Goal: Information Seeking & Learning: Learn about a topic

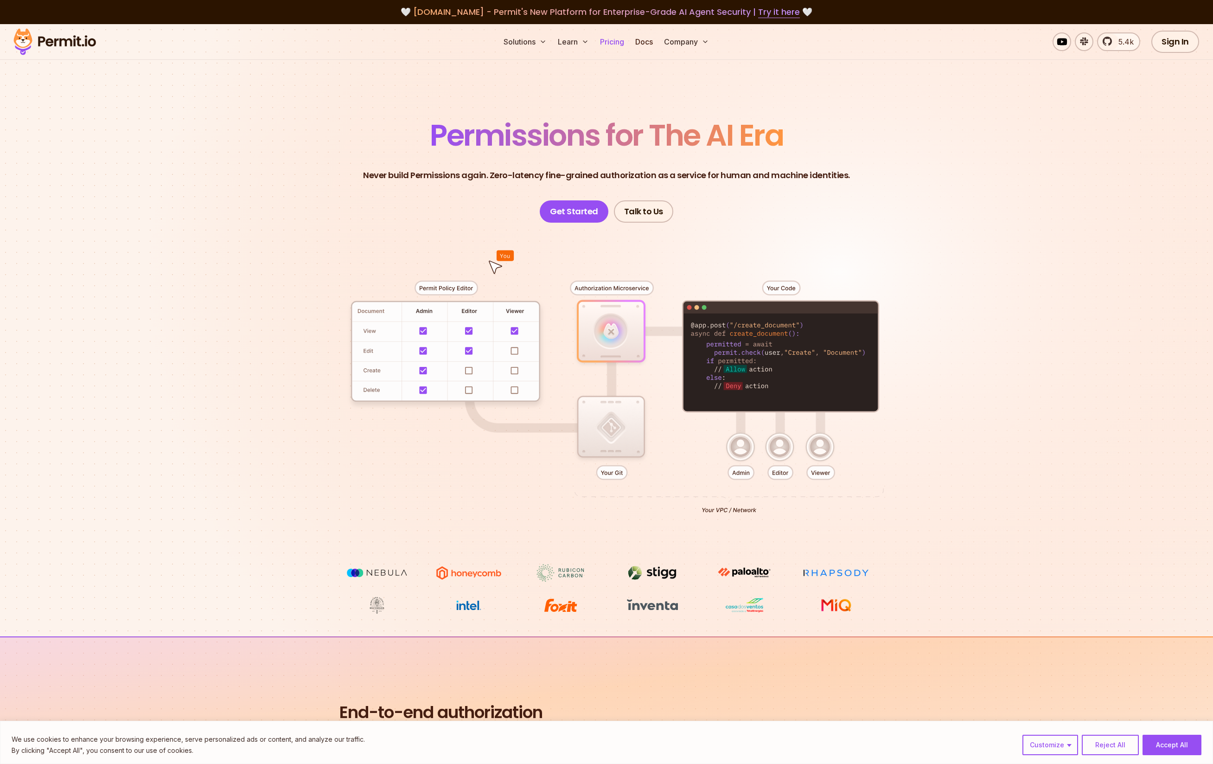
click at [615, 44] on link "Pricing" at bounding box center [612, 41] width 32 height 19
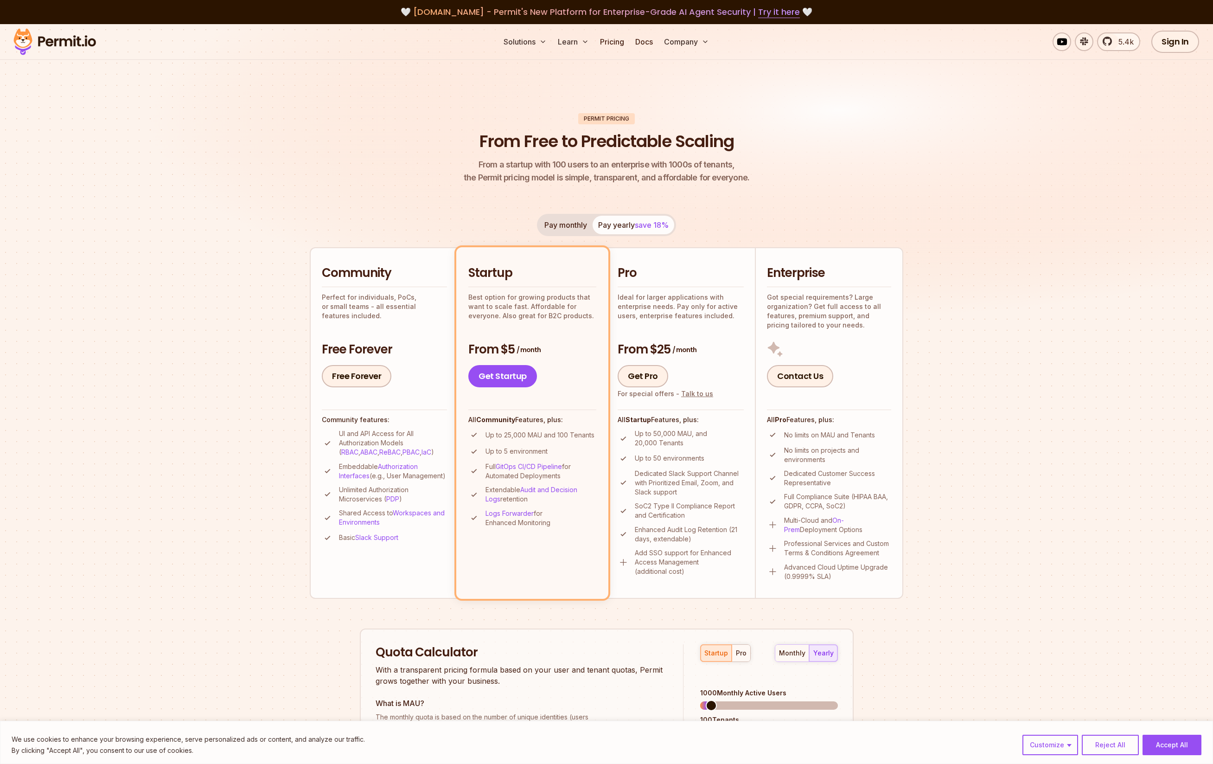
click at [563, 227] on button "Pay monthly" at bounding box center [566, 225] width 54 height 19
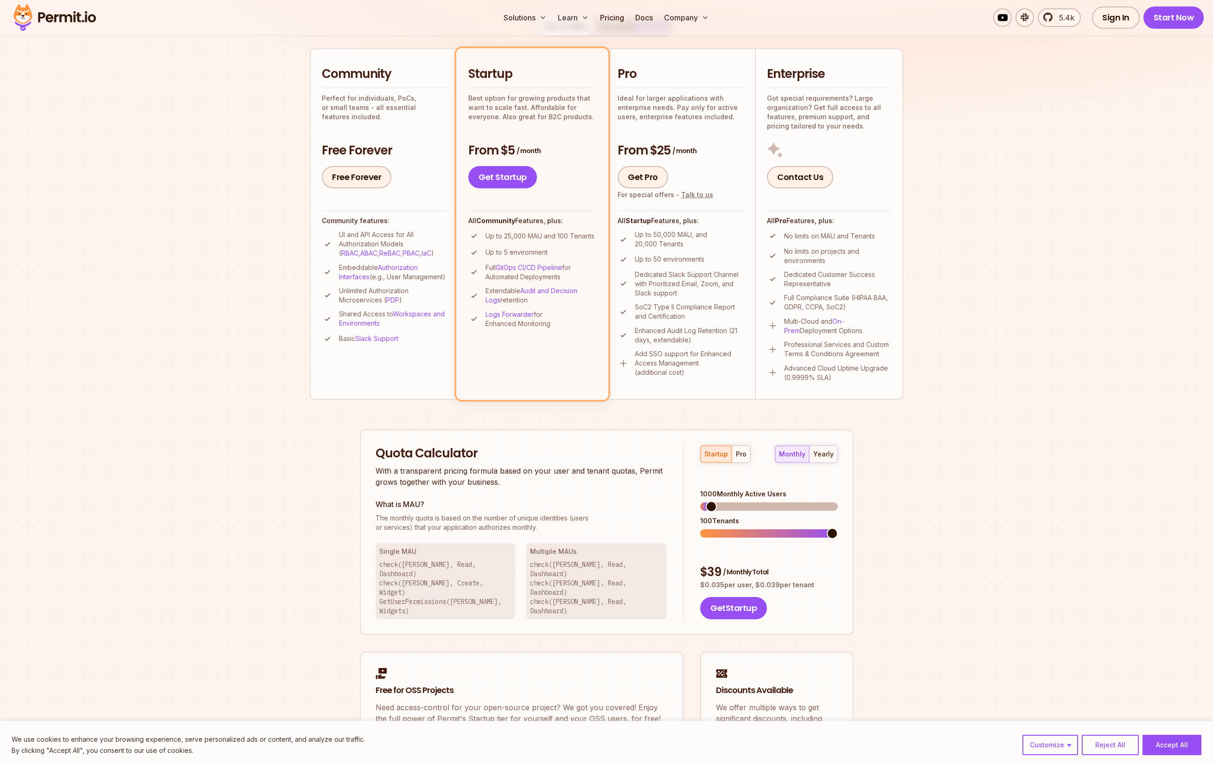
scroll to position [198, 0]
click at [708, 530] on span at bounding box center [707, 534] width 15 height 8
click at [700, 528] on span at bounding box center [705, 533] width 11 height 11
click at [700, 501] on span at bounding box center [705, 506] width 11 height 11
click at [825, 454] on div "yearly" at bounding box center [823, 454] width 20 height 9
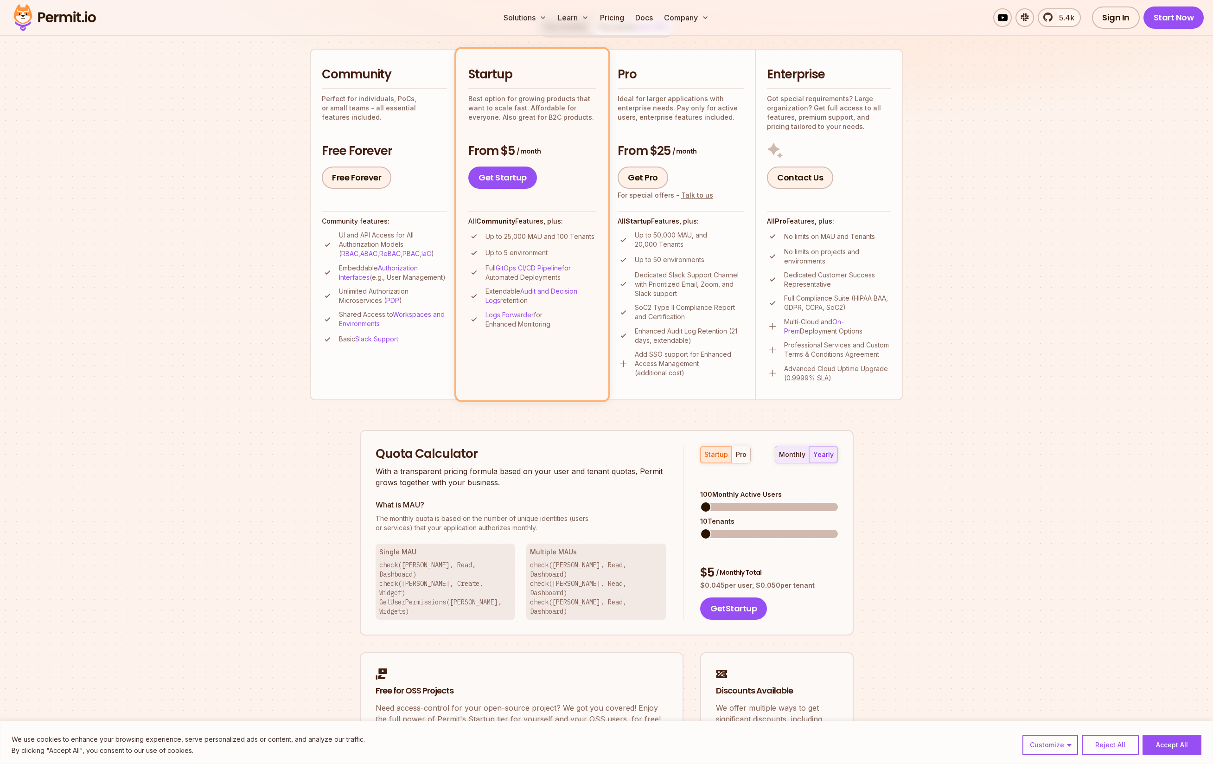
click at [801, 453] on div "monthly" at bounding box center [792, 454] width 26 height 9
click at [708, 501] on span at bounding box center [712, 506] width 11 height 11
click at [700, 530] on span at bounding box center [700, 534] width 0 height 8
click at [702, 501] on span at bounding box center [707, 506] width 11 height 11
click at [700, 530] on span at bounding box center [700, 534] width 0 height 8
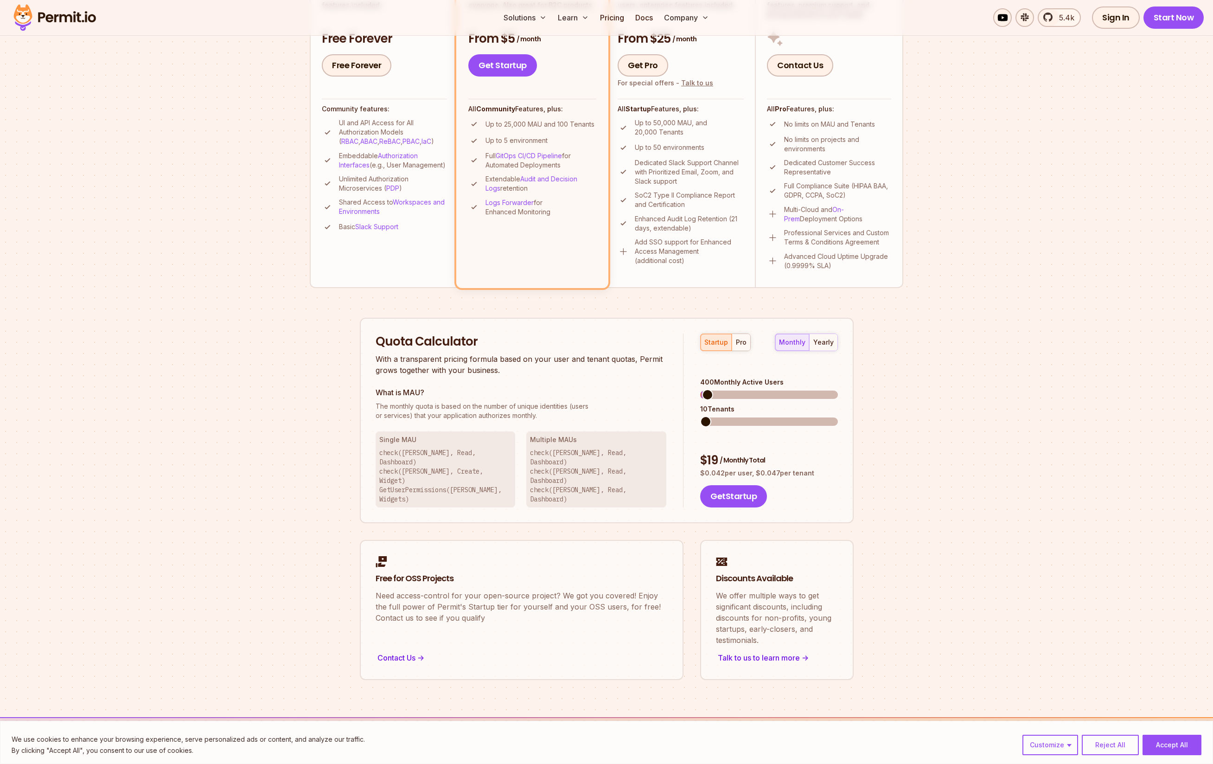
scroll to position [315, 0]
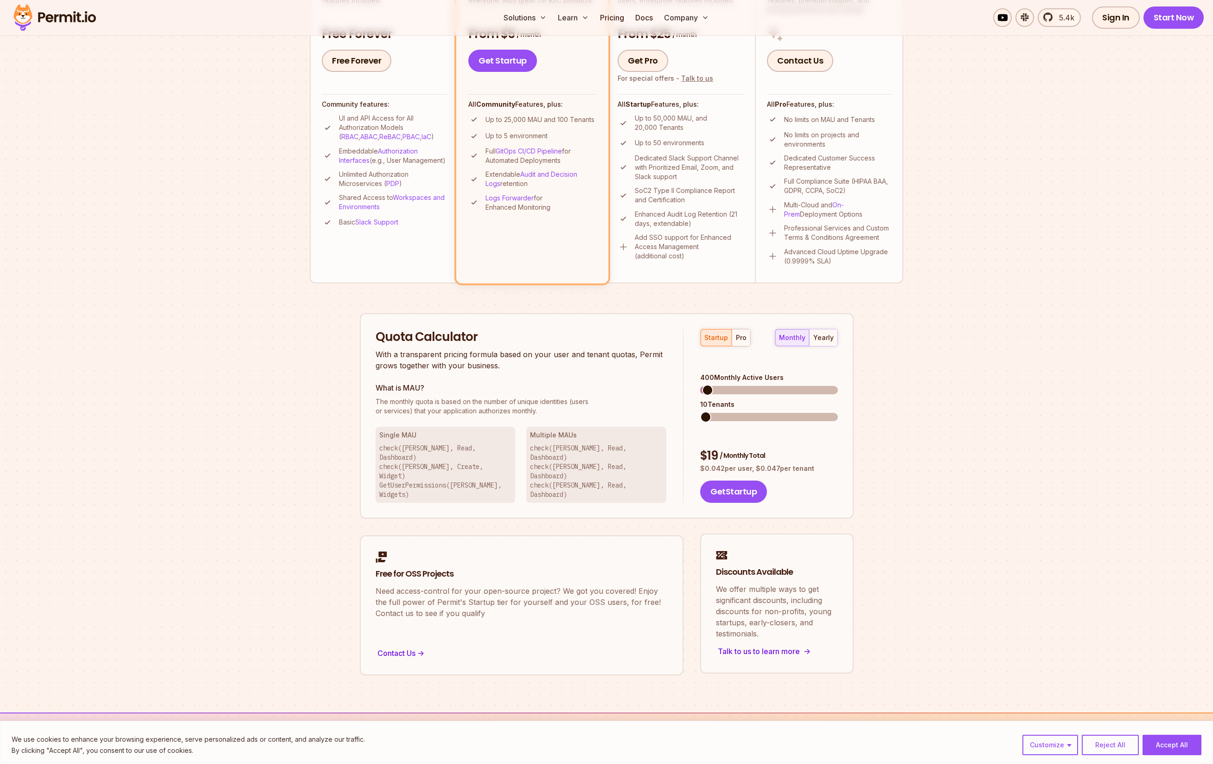
click at [766, 645] on div "Talk to us to learn more ->" at bounding box center [777, 651] width 122 height 13
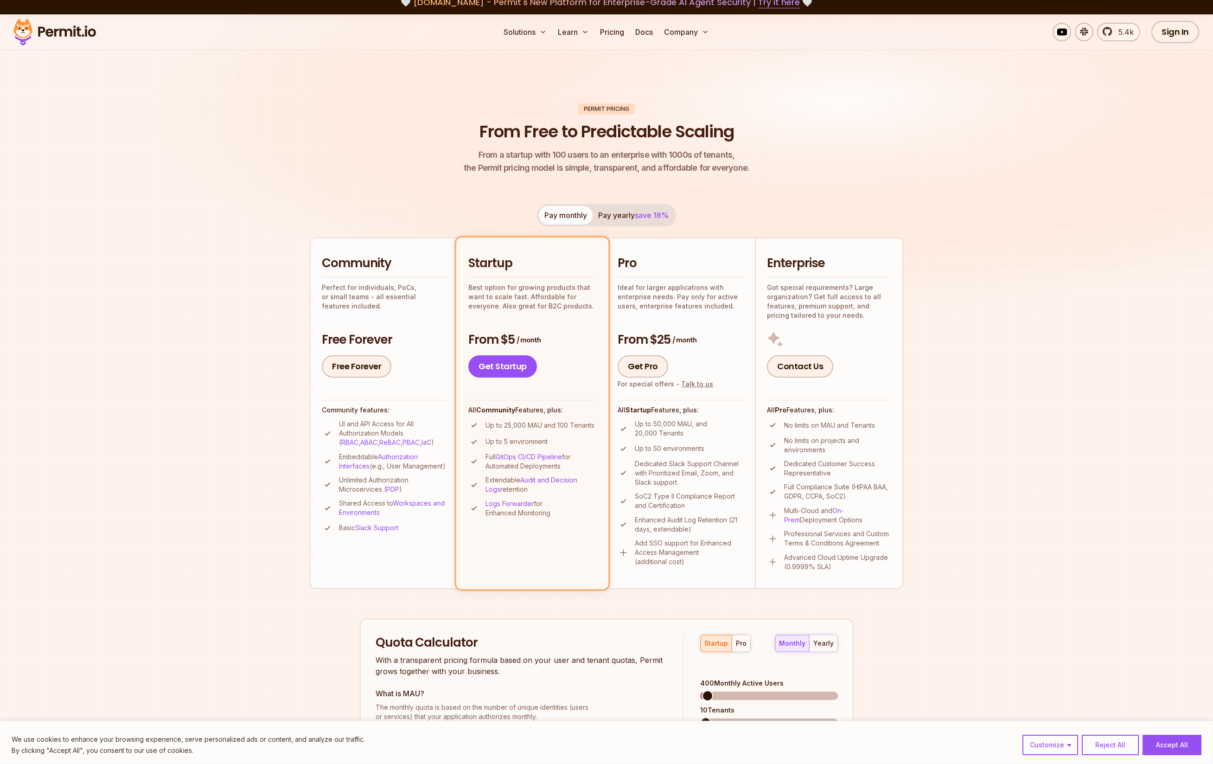
scroll to position [0, 0]
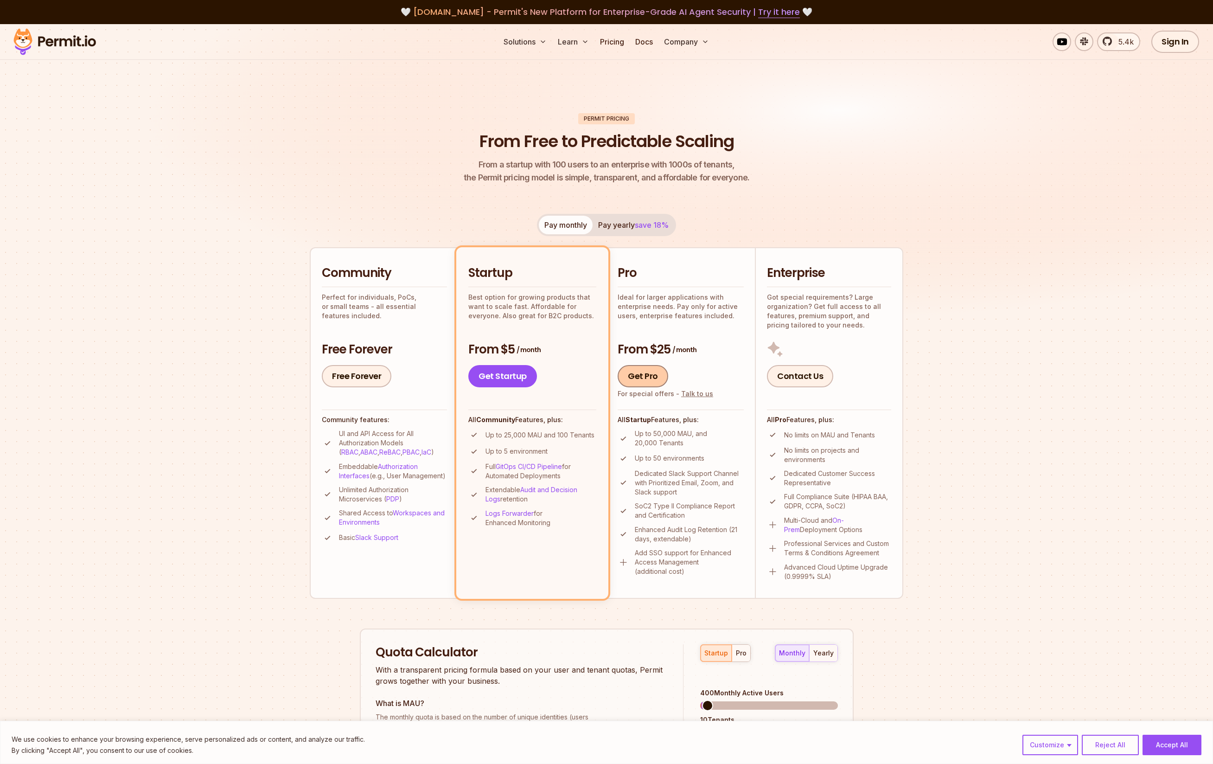
click at [647, 379] on link "Get Pro" at bounding box center [643, 376] width 51 height 22
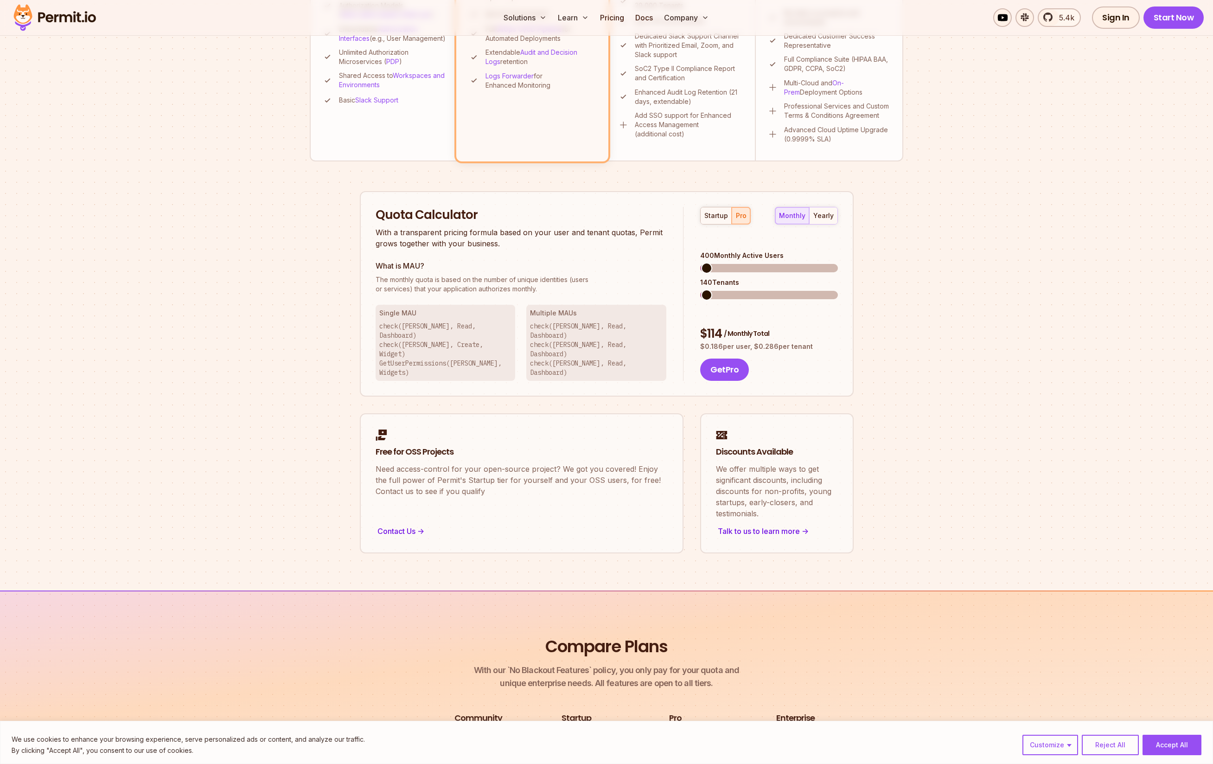
scroll to position [408, 0]
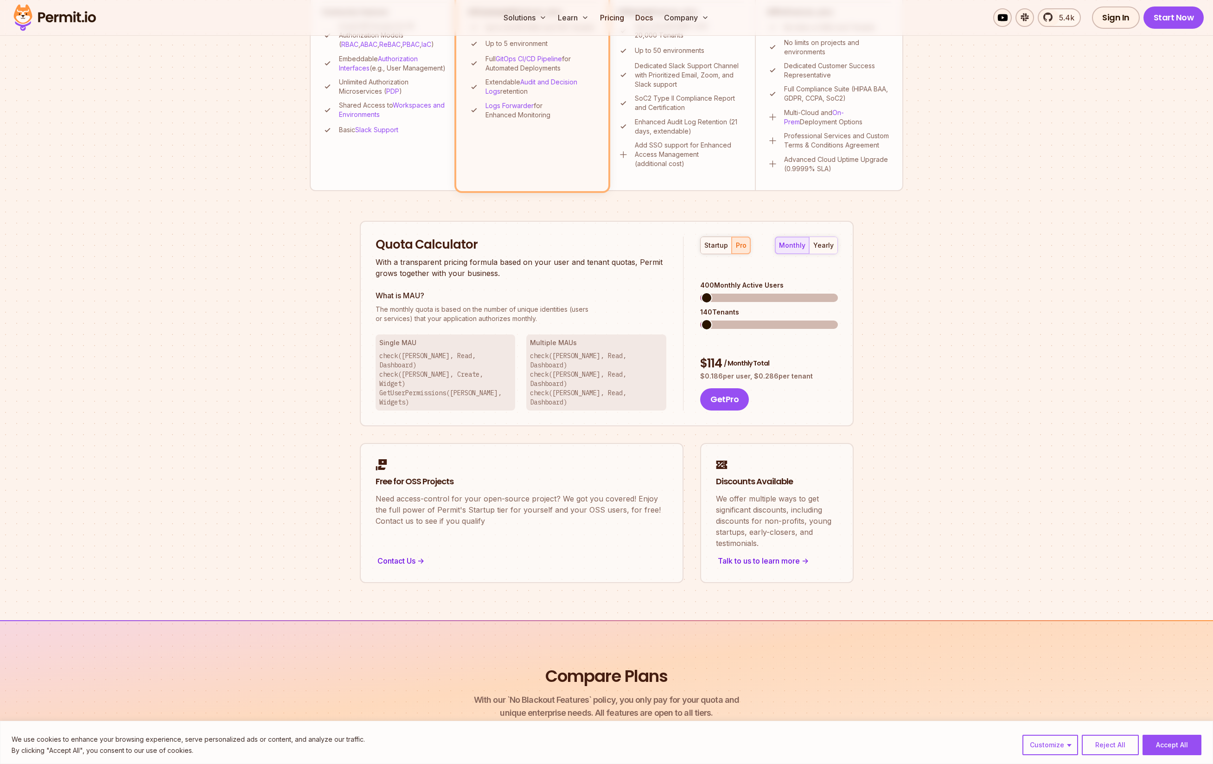
click at [739, 250] on div "startup pro" at bounding box center [725, 245] width 51 height 18
click at [700, 319] on span at bounding box center [705, 324] width 11 height 11
click at [710, 292] on span at bounding box center [714, 297] width 11 height 11
click at [700, 319] on span at bounding box center [705, 324] width 11 height 11
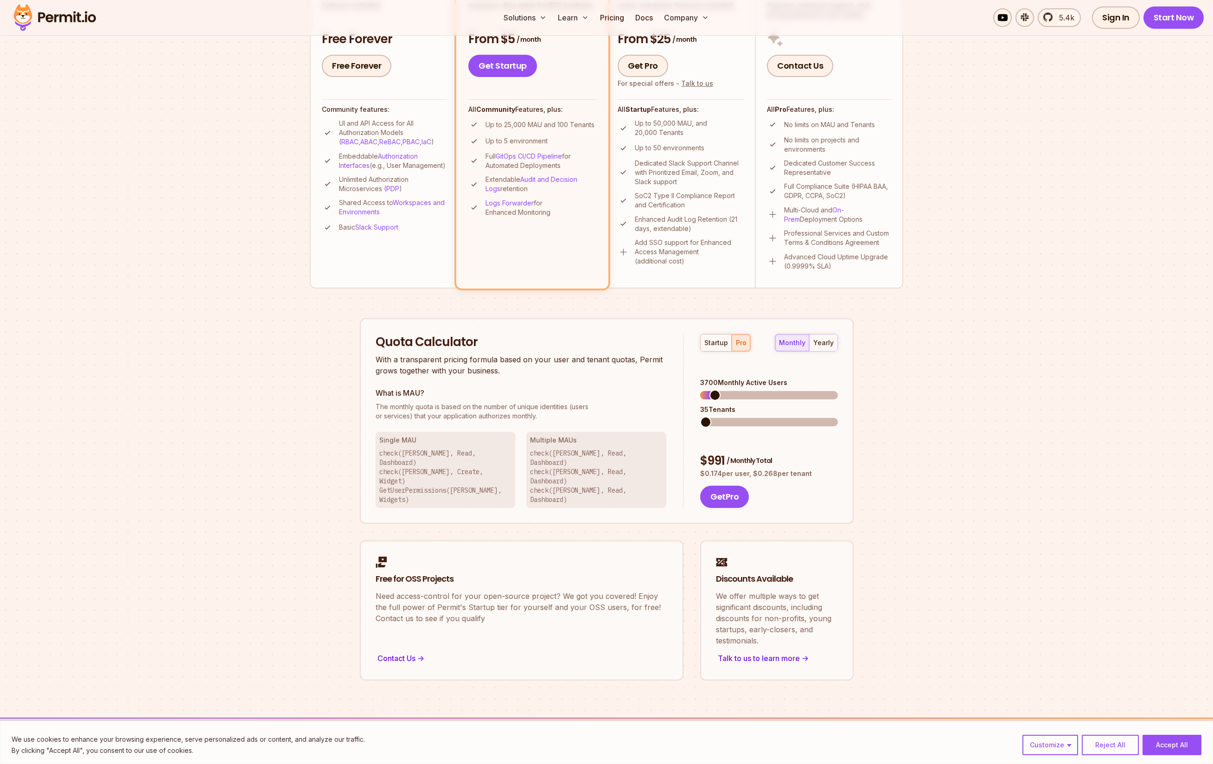
scroll to position [300, 0]
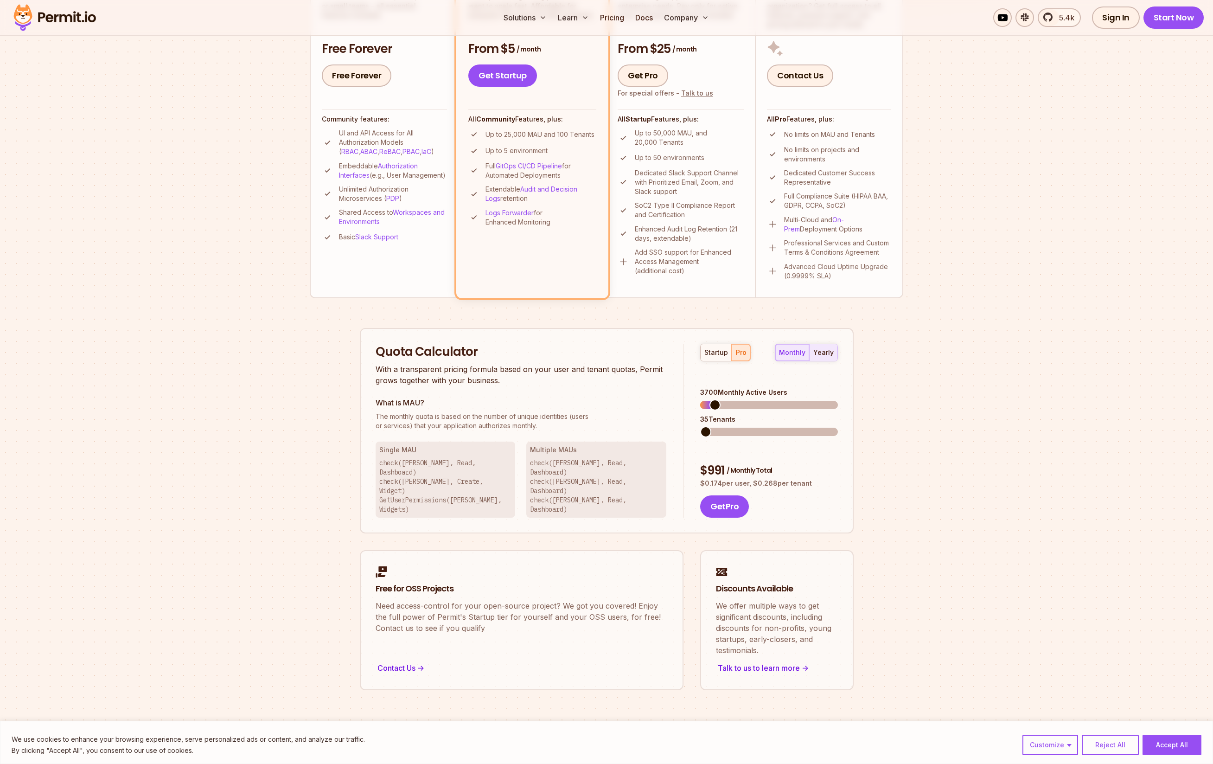
click at [815, 352] on div "yearly" at bounding box center [823, 352] width 20 height 9
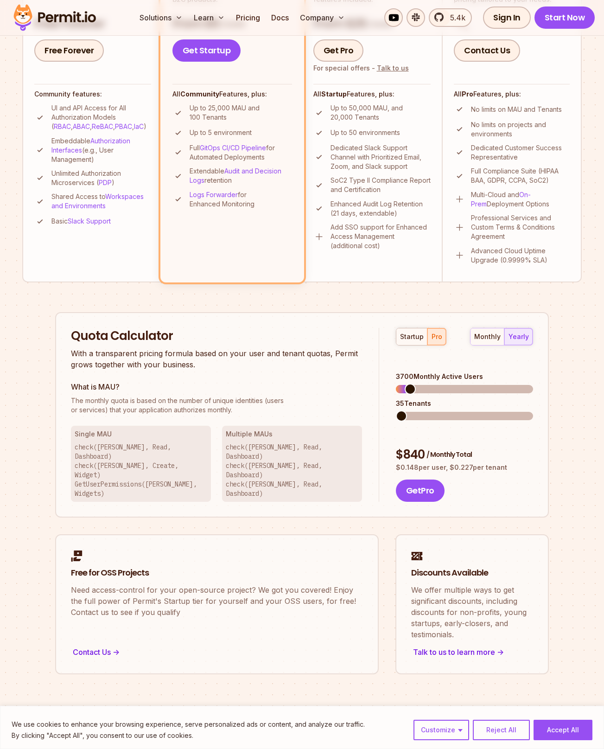
scroll to position [328, 0]
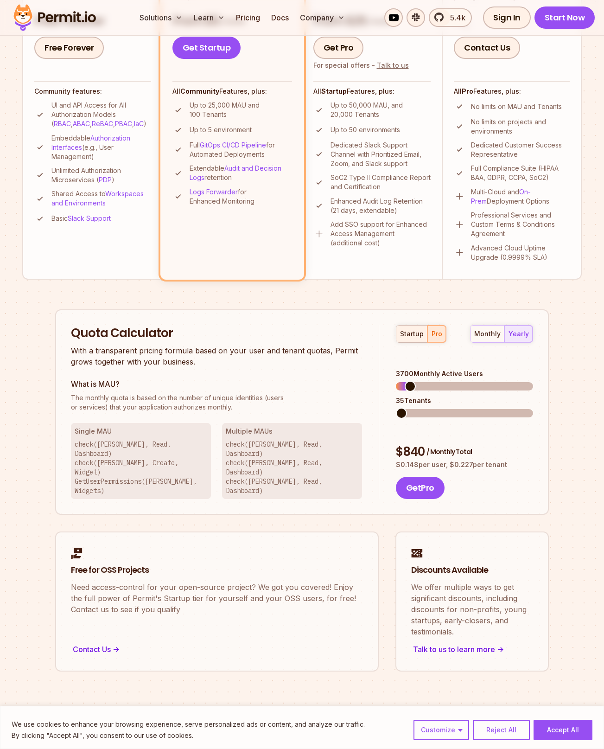
click at [407, 331] on div "startup" at bounding box center [412, 333] width 24 height 9
click at [439, 338] on button "pro" at bounding box center [437, 334] width 19 height 17
click at [409, 406] on div "startup pro monthly yearly 3700 Monthly Active Users 1295 Tenants $ 840 / Month…" at bounding box center [456, 412] width 154 height 174
click at [407, 408] on span at bounding box center [412, 413] width 11 height 11
click at [412, 338] on button "startup" at bounding box center [411, 334] width 31 height 17
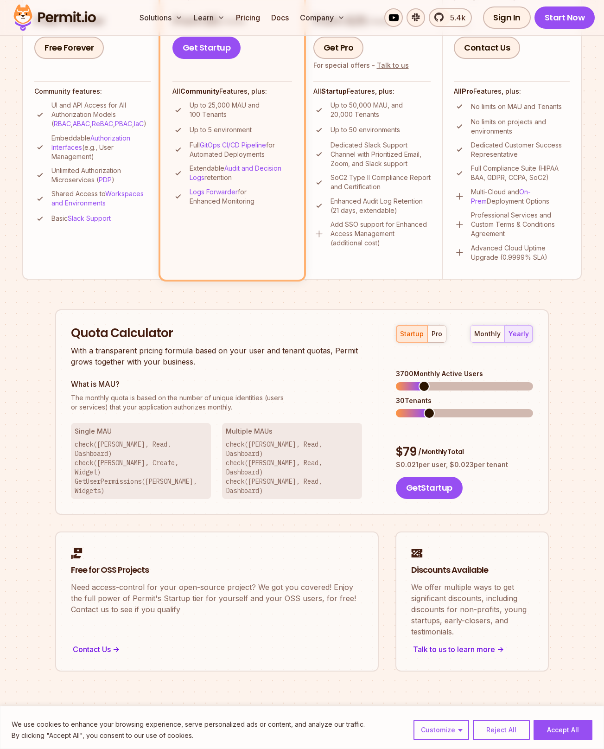
click at [424, 408] on span at bounding box center [429, 413] width 11 height 11
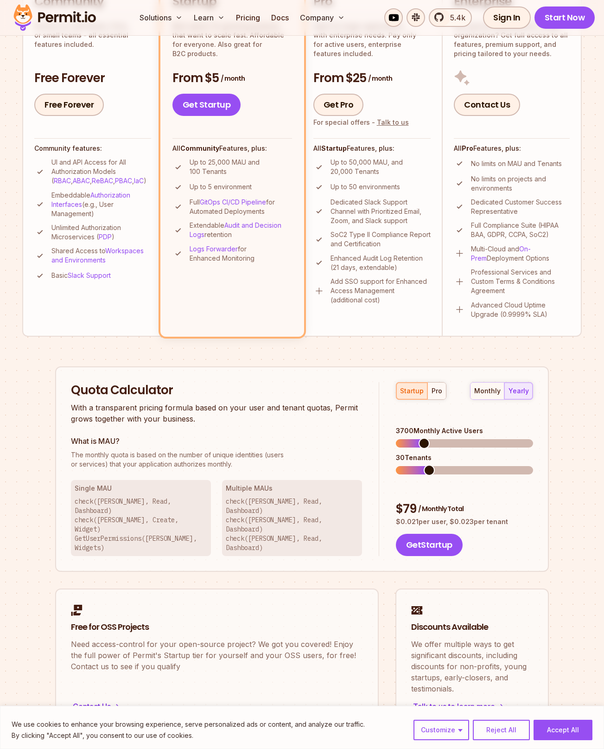
scroll to position [270, 0]
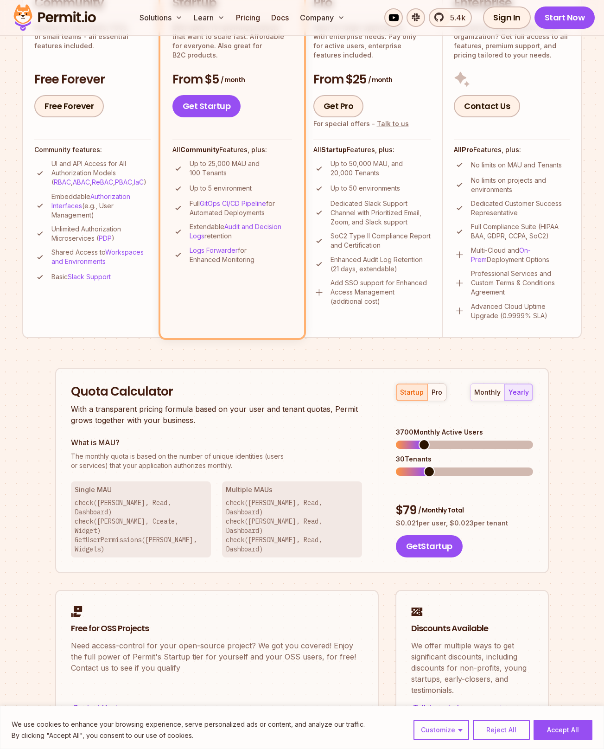
click at [353, 234] on p "SoC2 Type II Compliance Report and Certification" at bounding box center [381, 240] width 101 height 19
drag, startPoint x: 353, startPoint y: 234, endPoint x: 414, endPoint y: 240, distance: 61.5
click at [414, 240] on p "SoC2 Type II Compliance Report and Certification" at bounding box center [381, 240] width 101 height 19
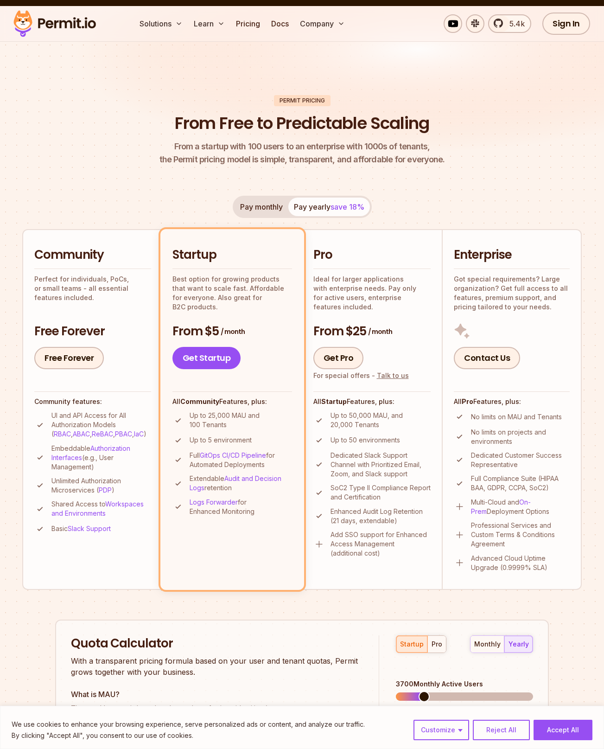
scroll to position [0, 0]
